Goal: Information Seeking & Learning: Learn about a topic

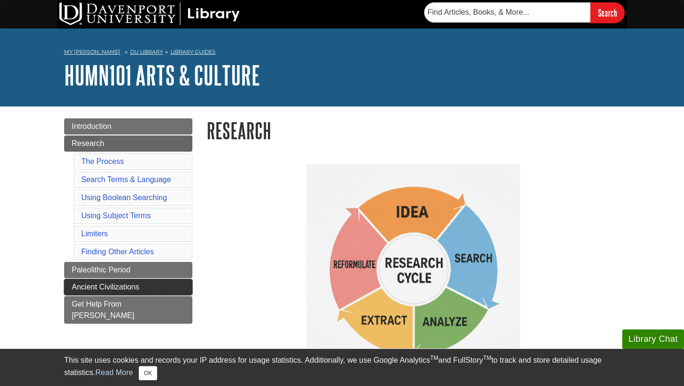
click at [114, 286] on span "Ancient Civilizations" at bounding box center [105, 287] width 67 height 8
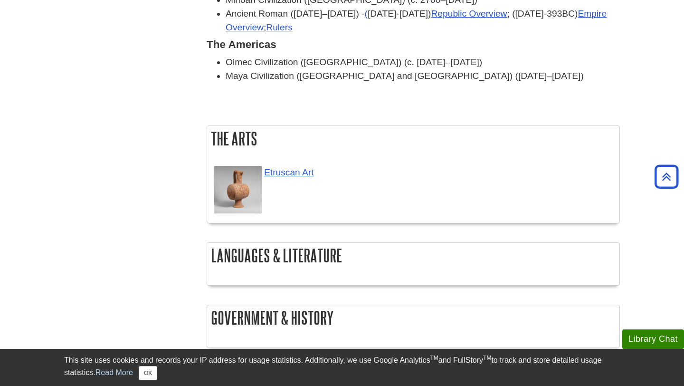
scroll to position [1135, 0]
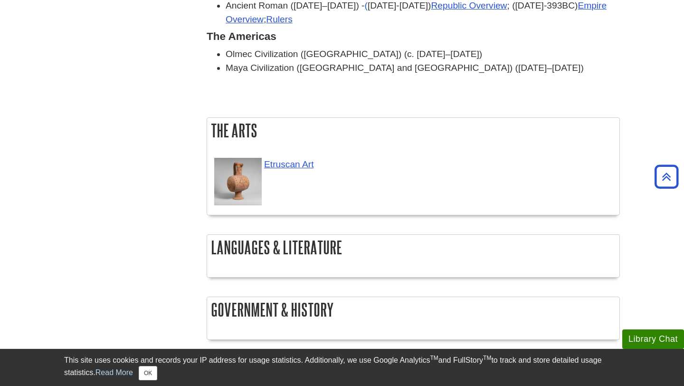
click at [273, 235] on h2 "Languages & Literature" at bounding box center [413, 247] width 412 height 25
click at [275, 235] on h2 "Languages & Literature" at bounding box center [413, 247] width 412 height 25
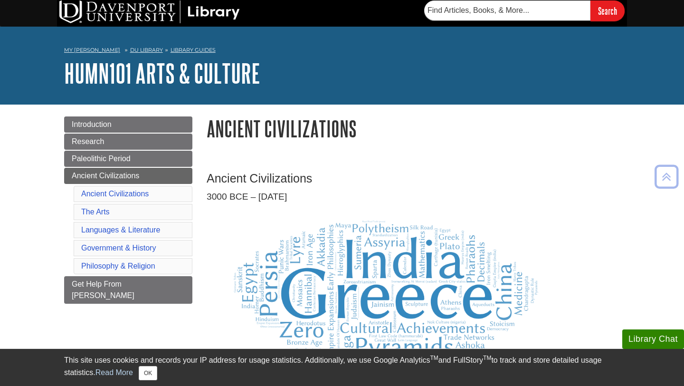
scroll to position [0, 0]
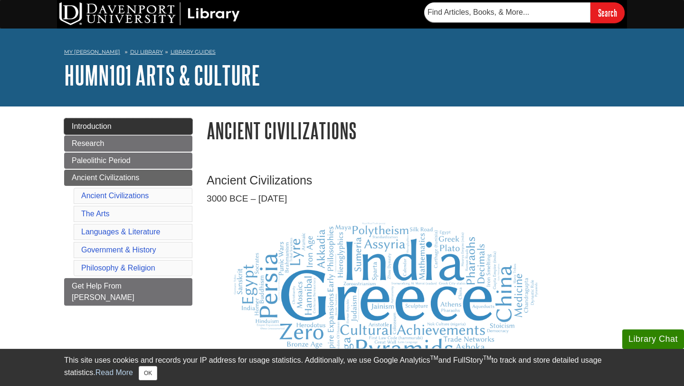
click at [158, 121] on link "Introduction" at bounding box center [128, 126] width 128 height 16
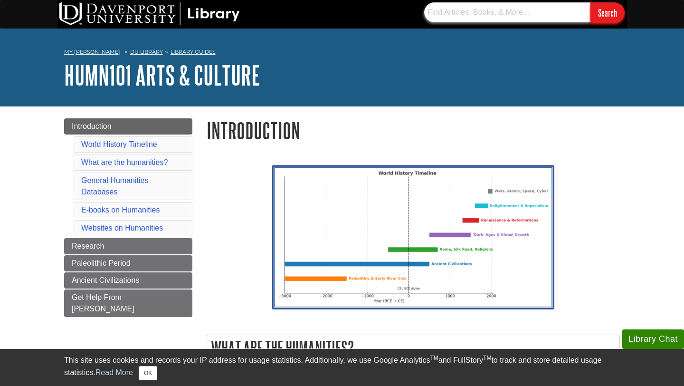
click at [473, 8] on input "text" at bounding box center [507, 12] width 166 height 20
paste input "Why might caves and skies and voluptuous women have been of central importance …"
type input "Why might caves and skies and voluptuous women have been of central importance …"
click at [608, 14] on input "Search" at bounding box center [607, 12] width 34 height 20
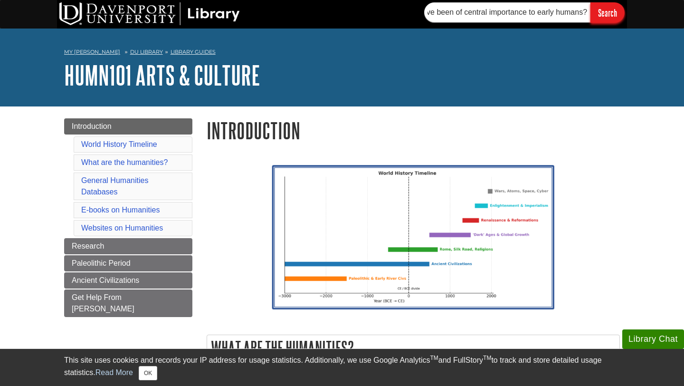
scroll to position [0, 0]
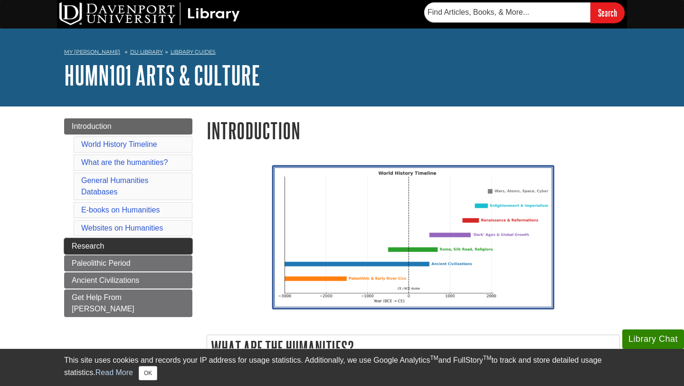
click at [145, 249] on link "Research" at bounding box center [128, 246] width 128 height 16
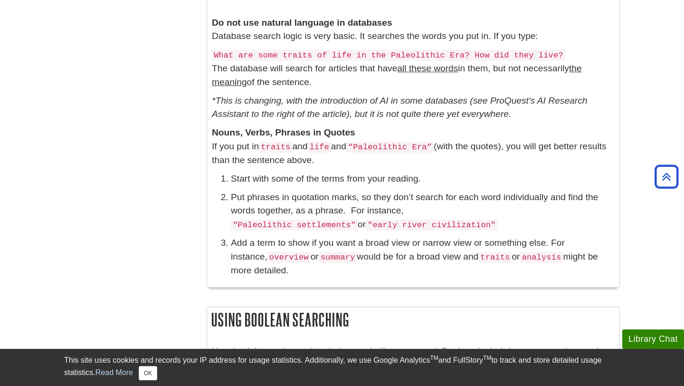
scroll to position [517, 0]
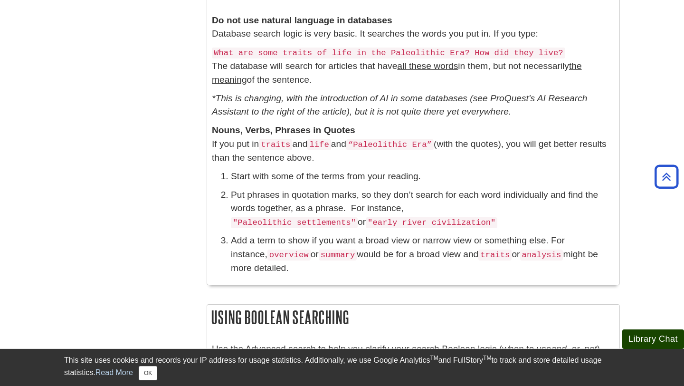
click at [646, 342] on button "Library Chat" at bounding box center [653, 338] width 62 height 19
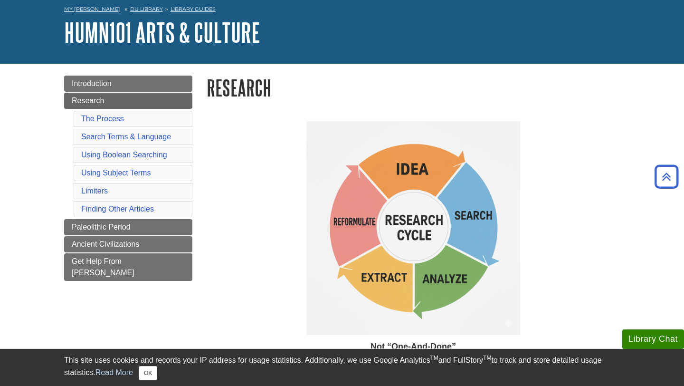
scroll to position [0, 0]
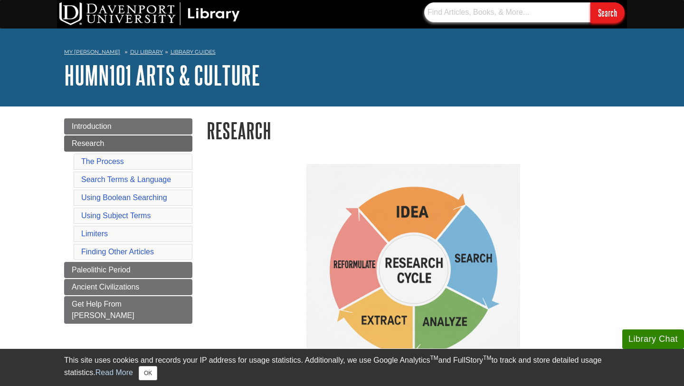
click at [478, 12] on input "text" at bounding box center [507, 12] width 166 height 20
paste input "Journal of Archaeological Method and Theory, Current Anthropology"
type input "Journal of Archaeological Method and Theory, Current Anthropology"
click at [599, 14] on input "Search" at bounding box center [607, 12] width 34 height 20
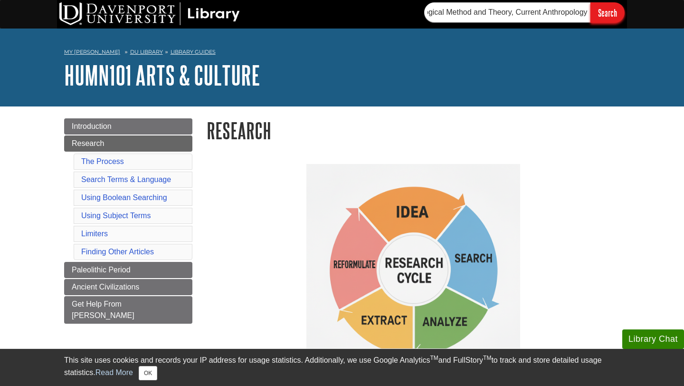
scroll to position [0, 0]
click at [528, 12] on input "Journal of Archaeological Method and Theory, Current Anthropology" at bounding box center [507, 12] width 166 height 20
click at [590, 2] on input "Search" at bounding box center [607, 12] width 34 height 20
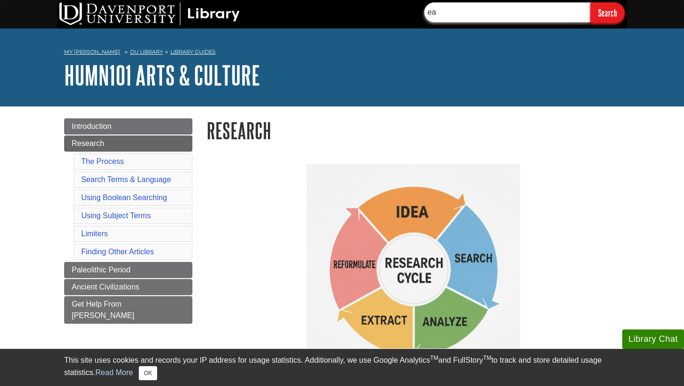
type input "e"
type input "c"
click at [445, 14] on input "importnance to early humans" at bounding box center [507, 12] width 166 height 20
click at [547, 18] on input "importance to early humans" at bounding box center [507, 12] width 166 height 20
type input "importance to early humans"
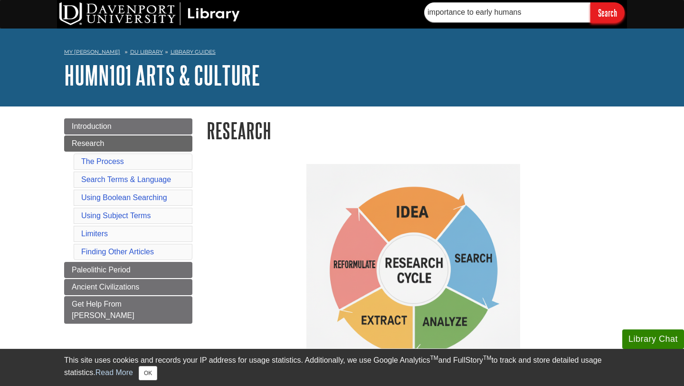
click at [611, 20] on input "Search" at bounding box center [607, 12] width 34 height 20
drag, startPoint x: 546, startPoint y: 9, endPoint x: 393, endPoint y: 0, distance: 153.2
click at [393, 1] on div "importance to early humans Search" at bounding box center [342, 14] width 570 height 29
paste input "Why might caves and skies and voluptuous women have been of central importance …"
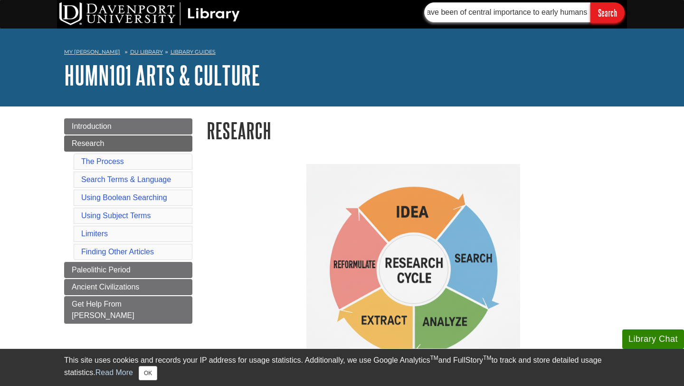
type input "Why might caves and skies and voluptuous women have been of central importance …"
click at [590, 2] on input "Search" at bounding box center [607, 12] width 34 height 20
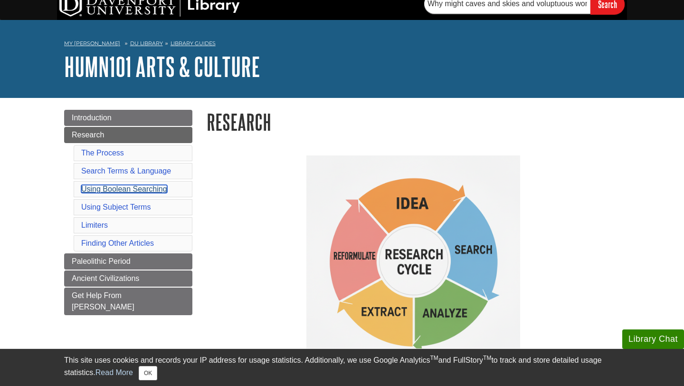
click at [143, 189] on link "Using Boolean Searching" at bounding box center [124, 189] width 86 height 8
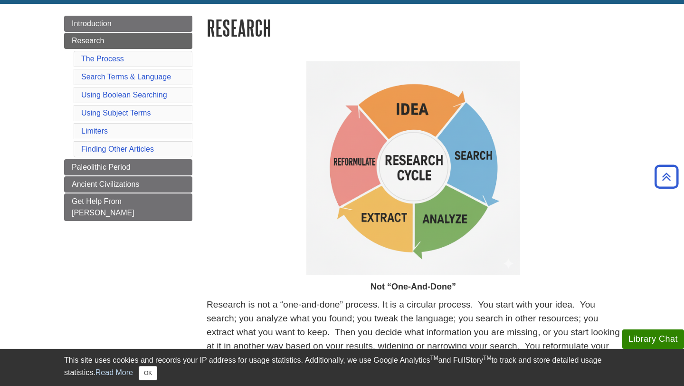
scroll to position [78, 0]
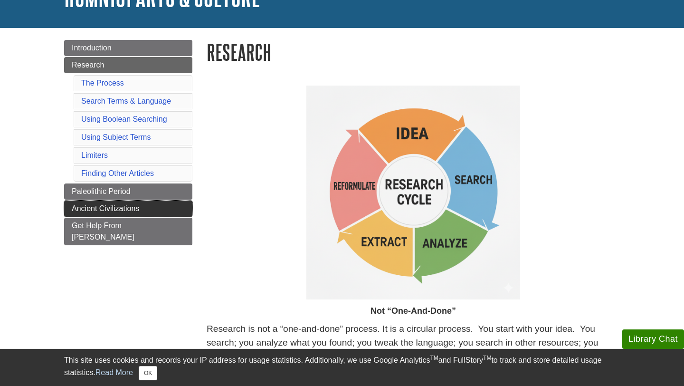
click at [145, 207] on link "Ancient Civilizations" at bounding box center [128, 208] width 128 height 16
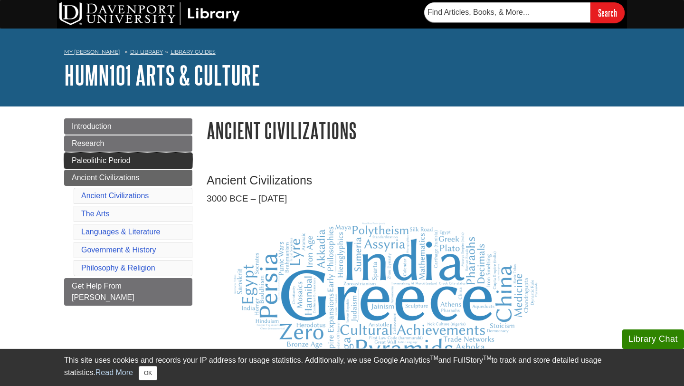
click at [131, 161] on link "Paleolithic Period" at bounding box center [128, 160] width 128 height 16
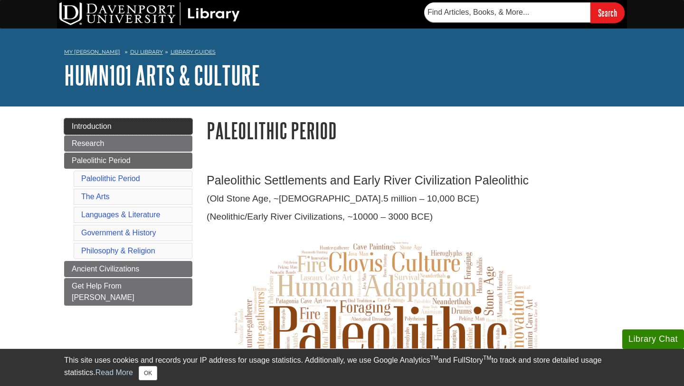
click at [138, 128] on link "Introduction" at bounding box center [128, 126] width 128 height 16
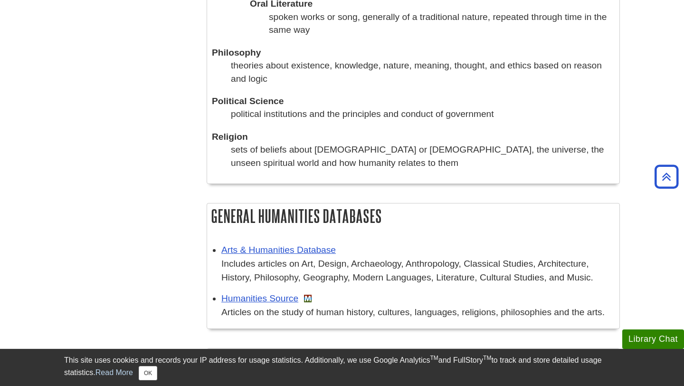
scroll to position [667, 0]
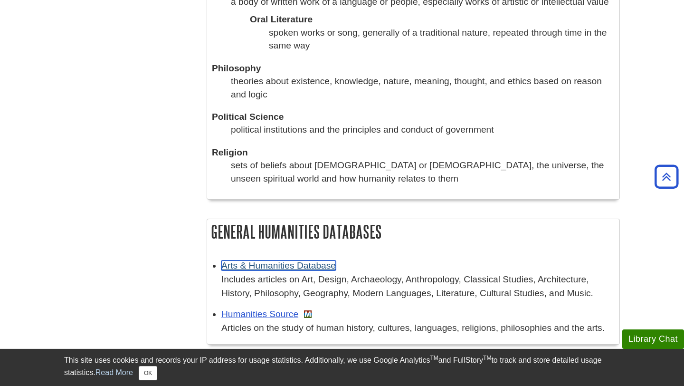
click at [307, 263] on link "Arts & Humanities Database" at bounding box center [278, 265] width 114 height 10
